Goal: Consume media (video, audio): Consume media (video, audio)

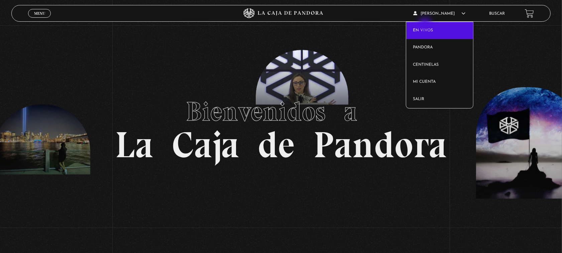
click at [425, 25] on link "En vivos" at bounding box center [439, 30] width 67 height 17
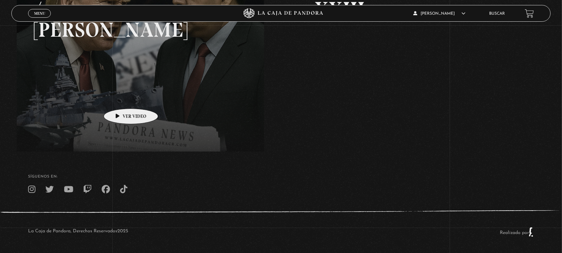
scroll to position [159, 0]
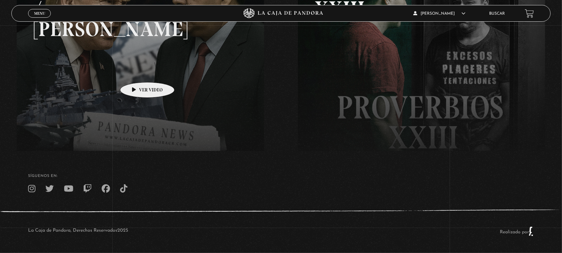
click at [137, 72] on link at bounding box center [298, 75] width 562 height 253
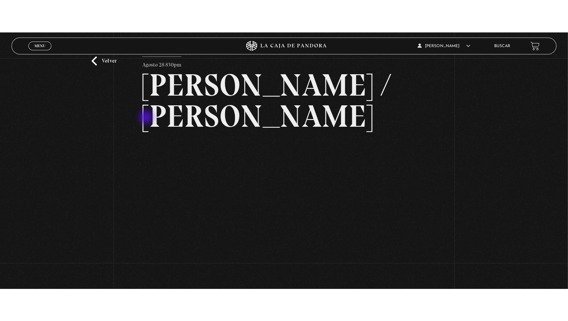
scroll to position [42, 0]
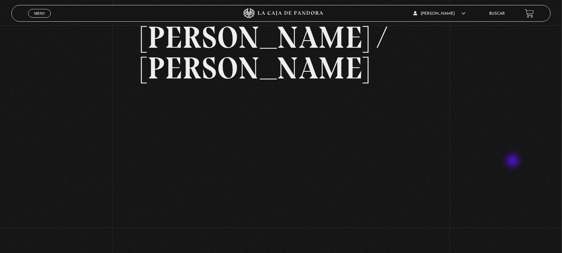
click at [504, 161] on div "Volver Agosto 28 830pm Trump / Maduro" at bounding box center [281, 124] width 562 height 281
